Goal: Task Accomplishment & Management: Manage account settings

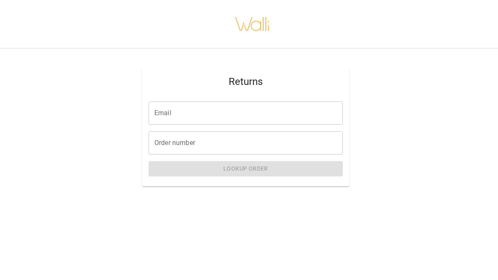
click at [190, 111] on input "Email" at bounding box center [246, 113] width 194 height 23
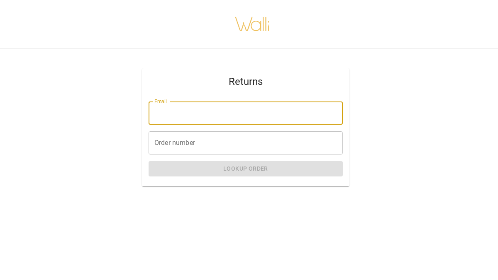
type input "**********"
click at [175, 145] on input "Order number" at bounding box center [246, 143] width 194 height 23
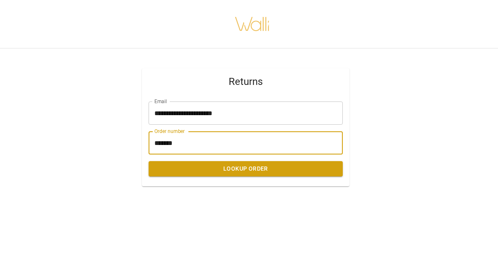
type input "*******"
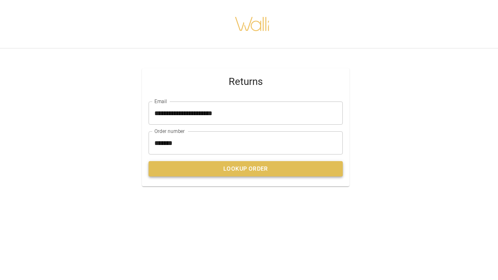
click at [249, 168] on button "Lookup Order" at bounding box center [246, 168] width 194 height 15
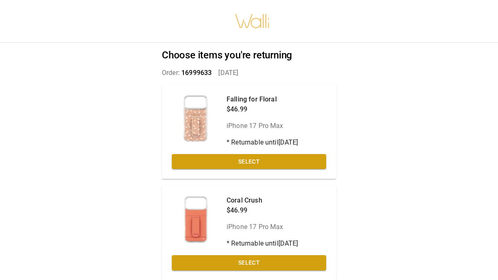
scroll to position [32, 0]
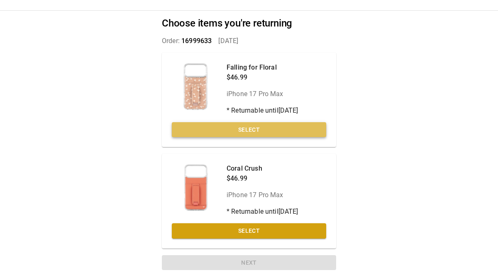
click at [291, 129] on button "Select" at bounding box center [249, 129] width 154 height 15
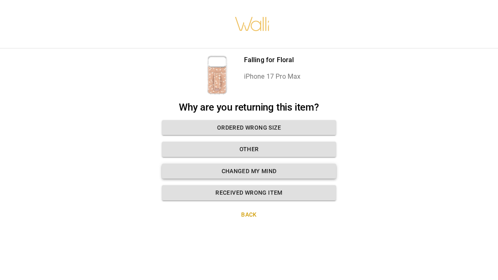
click at [290, 172] on button "Changed my mind" at bounding box center [249, 171] width 174 height 15
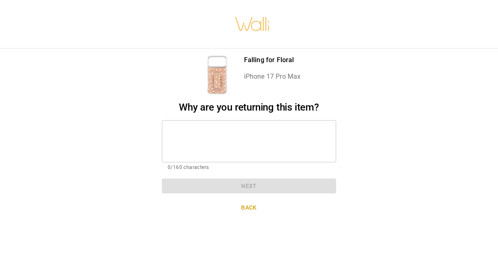
click at [209, 135] on textarea at bounding box center [249, 141] width 163 height 29
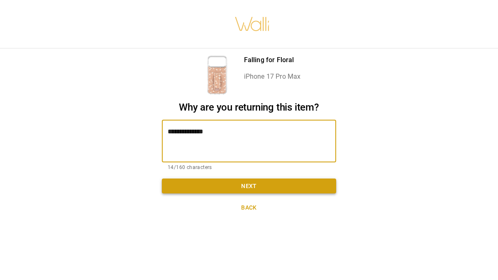
type textarea "**********"
click at [251, 187] on button "Next" at bounding box center [249, 186] width 174 height 15
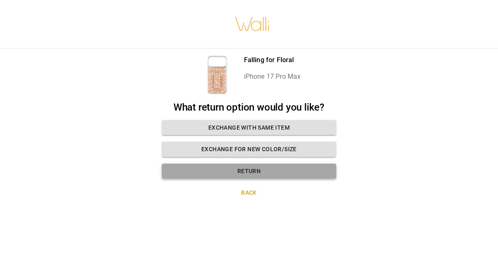
click at [278, 173] on button "Return" at bounding box center [249, 171] width 174 height 15
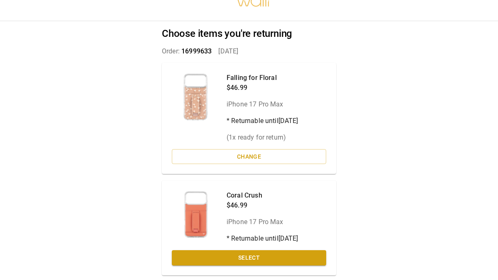
scroll to position [49, 0]
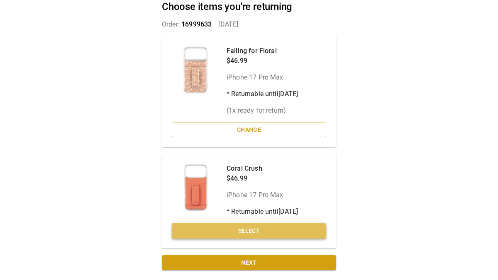
click at [262, 231] on button "Select" at bounding box center [249, 231] width 154 height 15
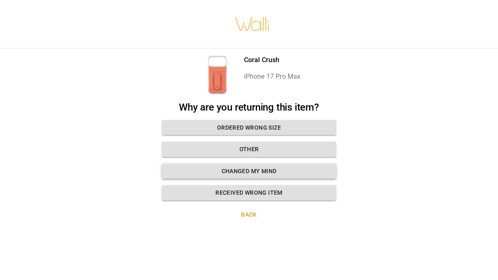
click at [275, 169] on button "Changed my mind" at bounding box center [249, 171] width 174 height 15
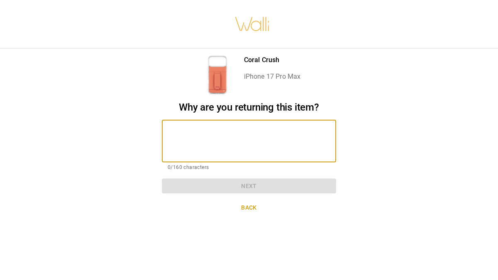
click at [205, 139] on textarea at bounding box center [249, 141] width 163 height 29
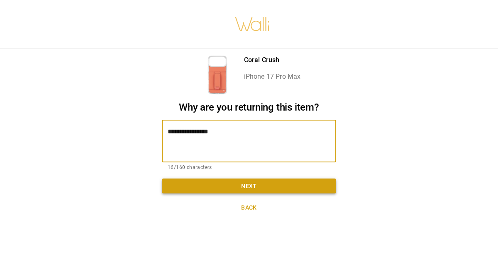
type textarea "**********"
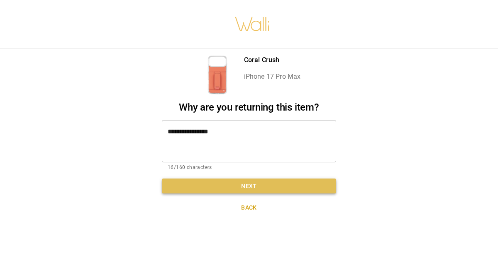
click at [262, 184] on button "Next" at bounding box center [249, 186] width 174 height 15
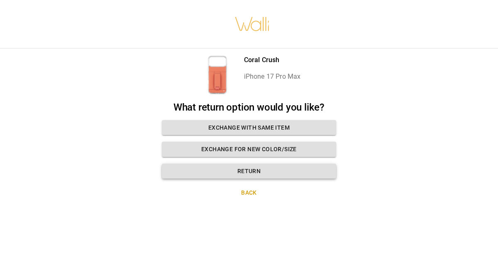
click at [270, 170] on button "Return" at bounding box center [249, 171] width 174 height 15
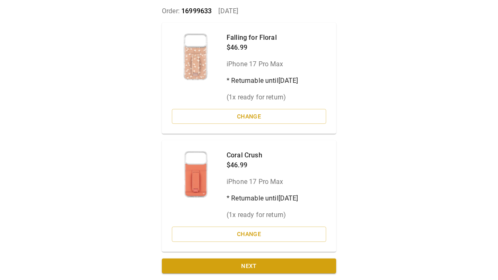
scroll to position [65, 0]
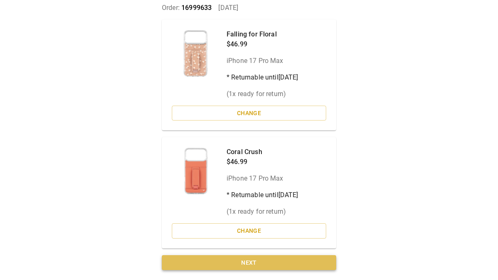
click at [253, 266] on button "Next" at bounding box center [249, 263] width 174 height 15
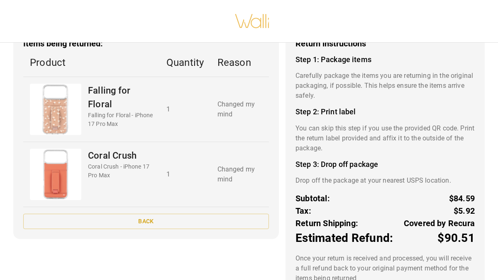
scroll to position [94, 0]
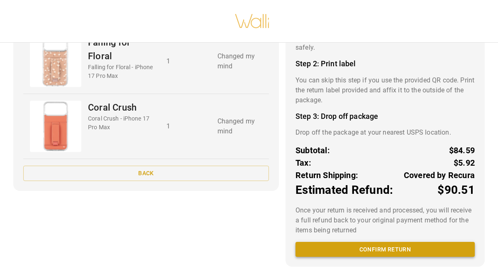
click at [401, 250] on button "Confirm return" at bounding box center [384, 249] width 179 height 15
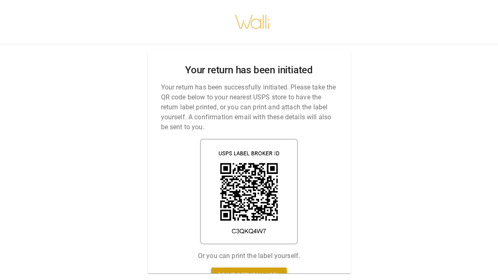
click at [279, 271] on link "Print return label" at bounding box center [249, 275] width 76 height 15
